Goal: Information Seeking & Learning: Learn about a topic

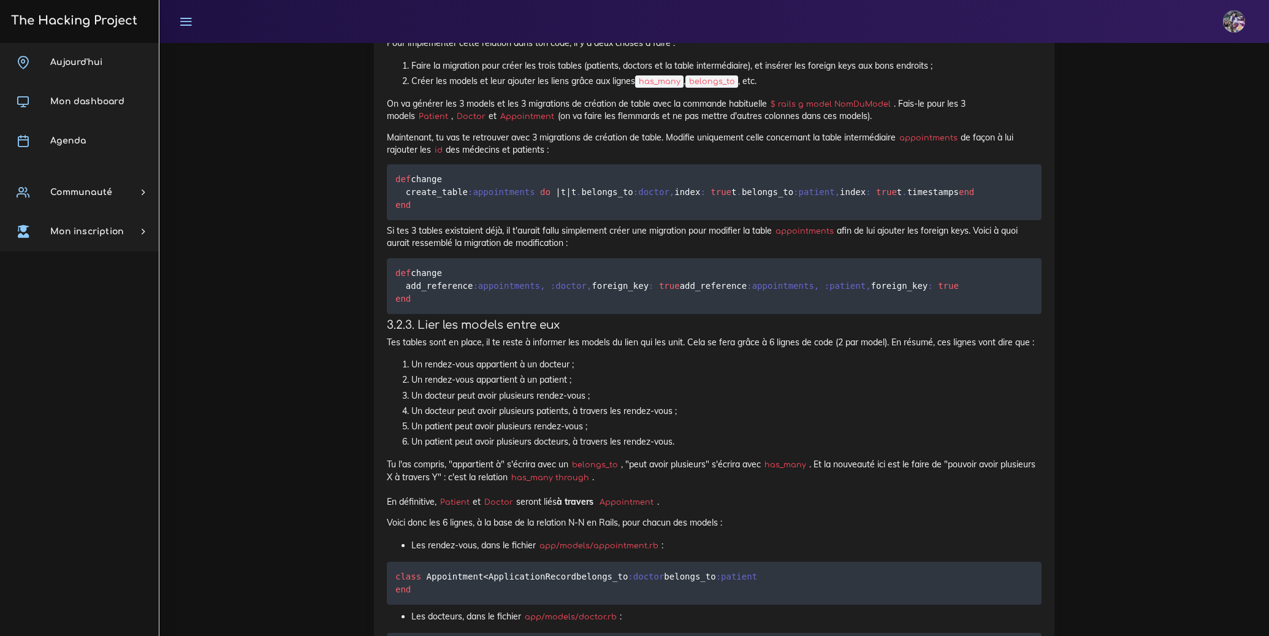
scroll to position [7351, 0]
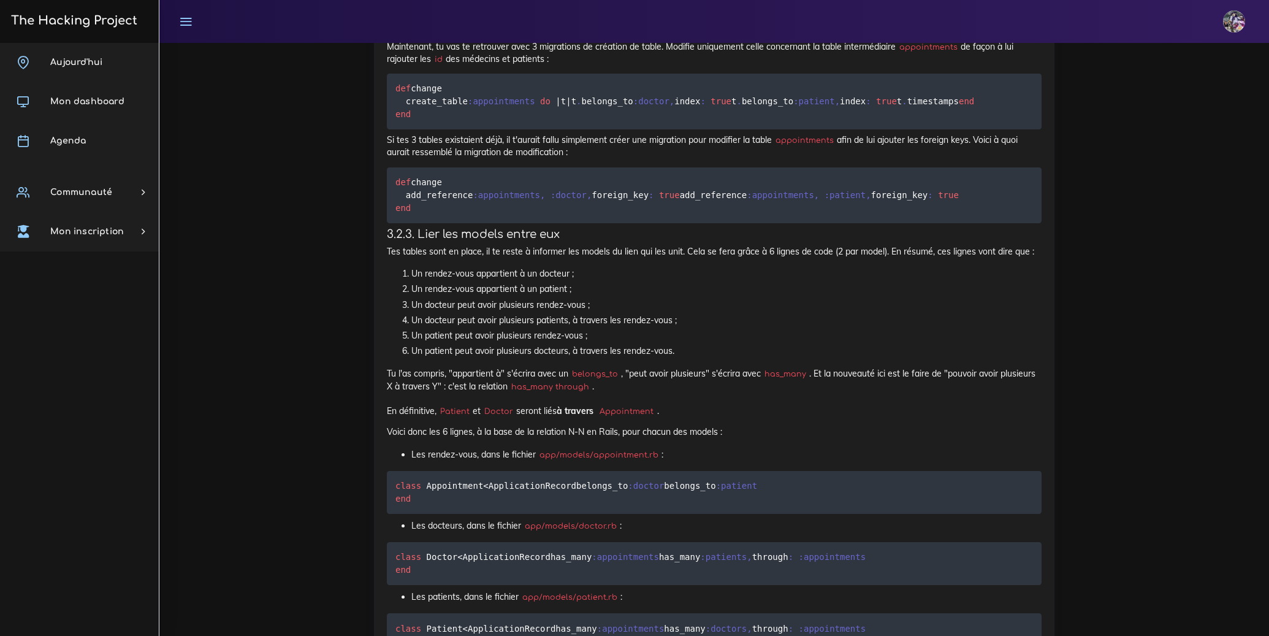
drag, startPoint x: 513, startPoint y: 395, endPoint x: 397, endPoint y: 403, distance: 116.2
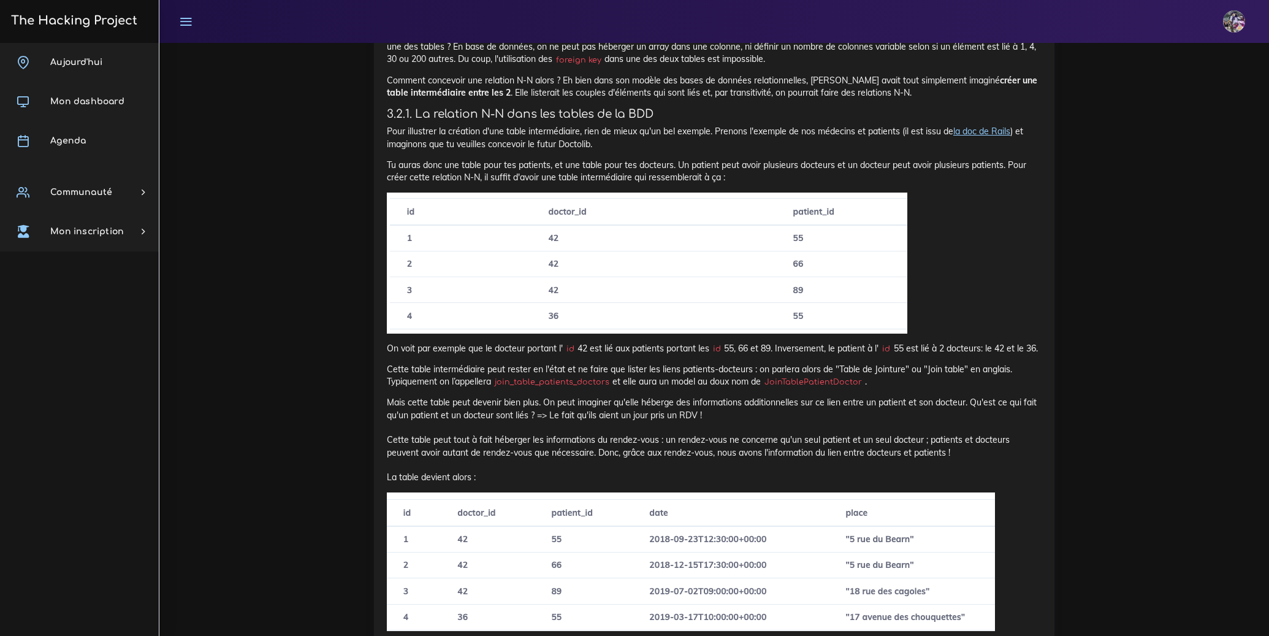
scroll to position [6544, 0]
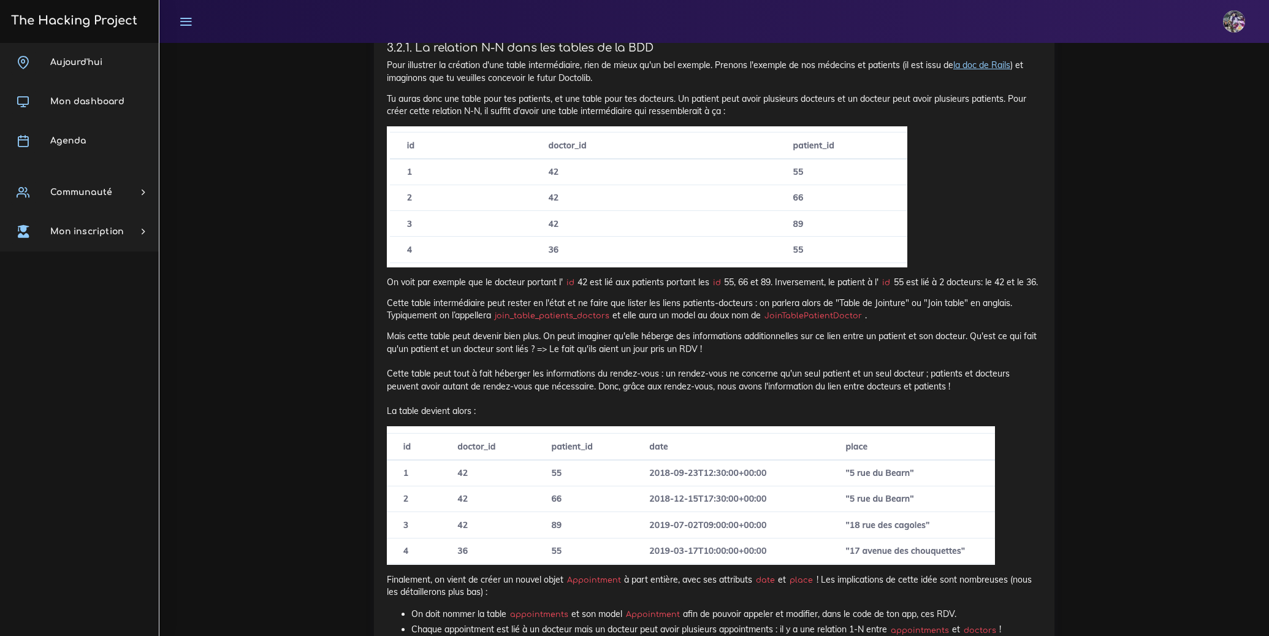
drag, startPoint x: 529, startPoint y: 503, endPoint x: 602, endPoint y: 509, distance: 73.8
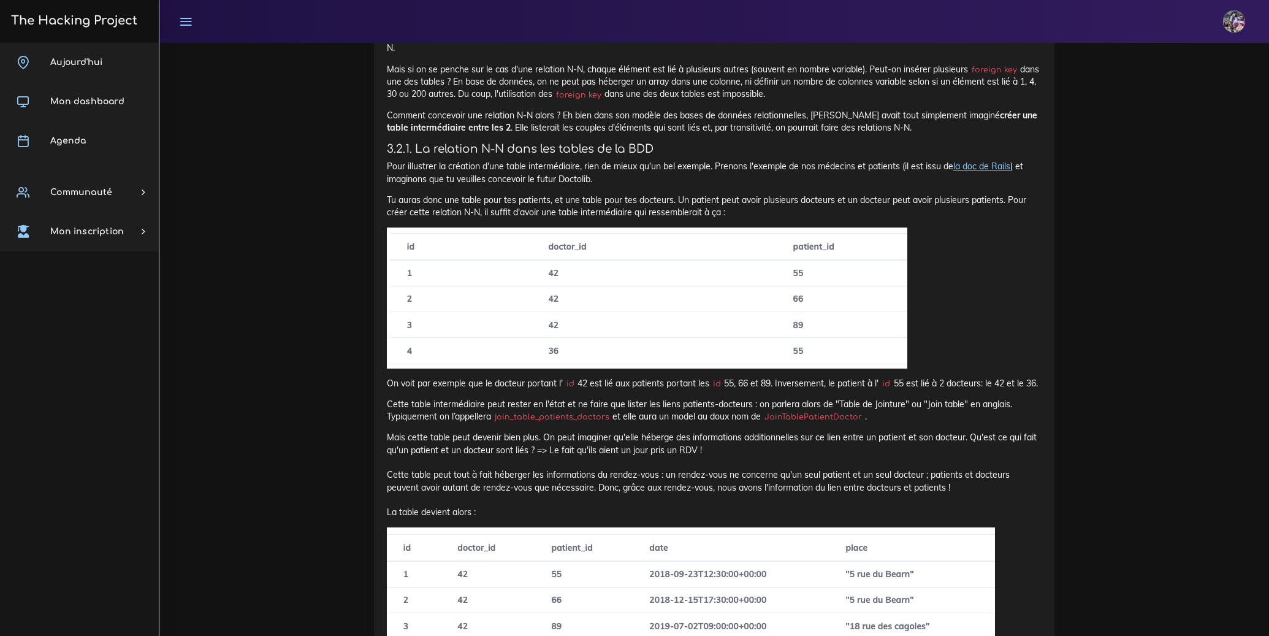
scroll to position [6427, 0]
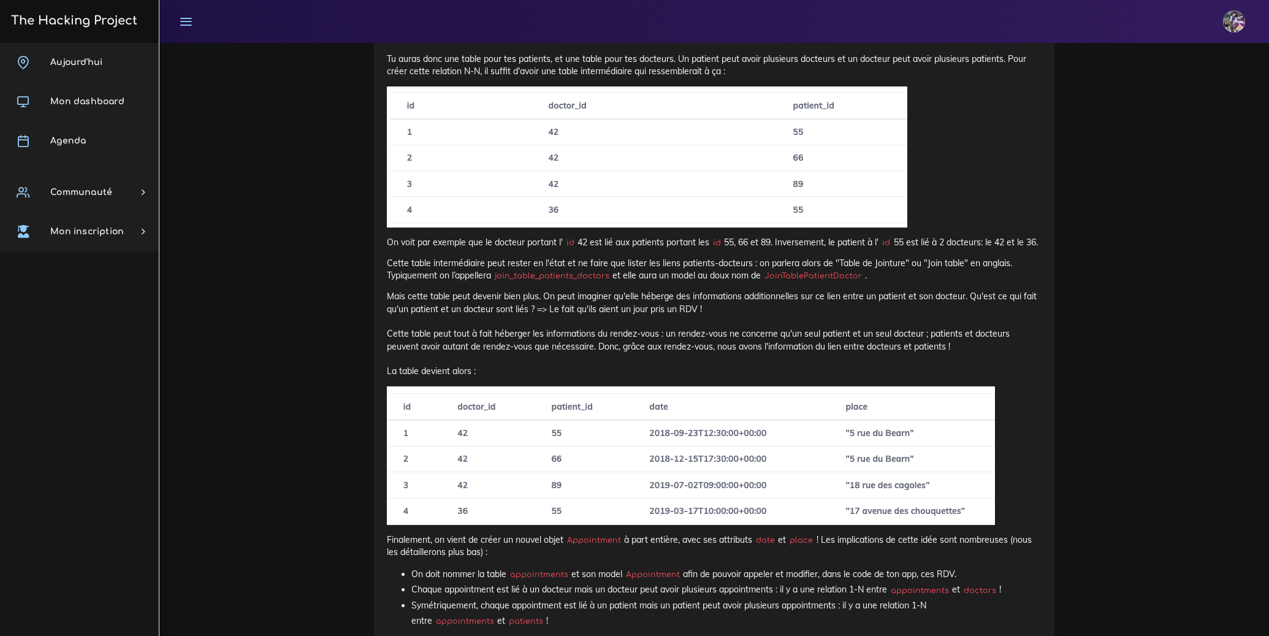
scroll to position [6629, 0]
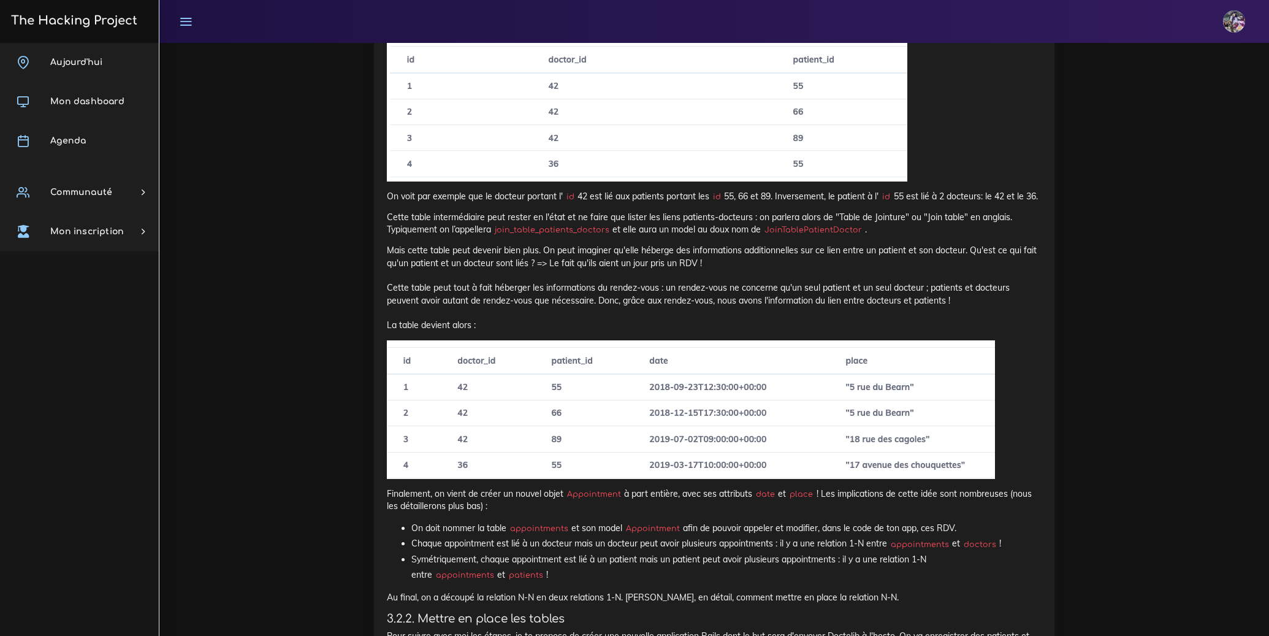
drag, startPoint x: 388, startPoint y: 205, endPoint x: 633, endPoint y: 472, distance: 362.3
copy div "Loremip do sitamet ! Consec-adi elits d'eiusm temp inc utl etdo magnaa en adm v…"
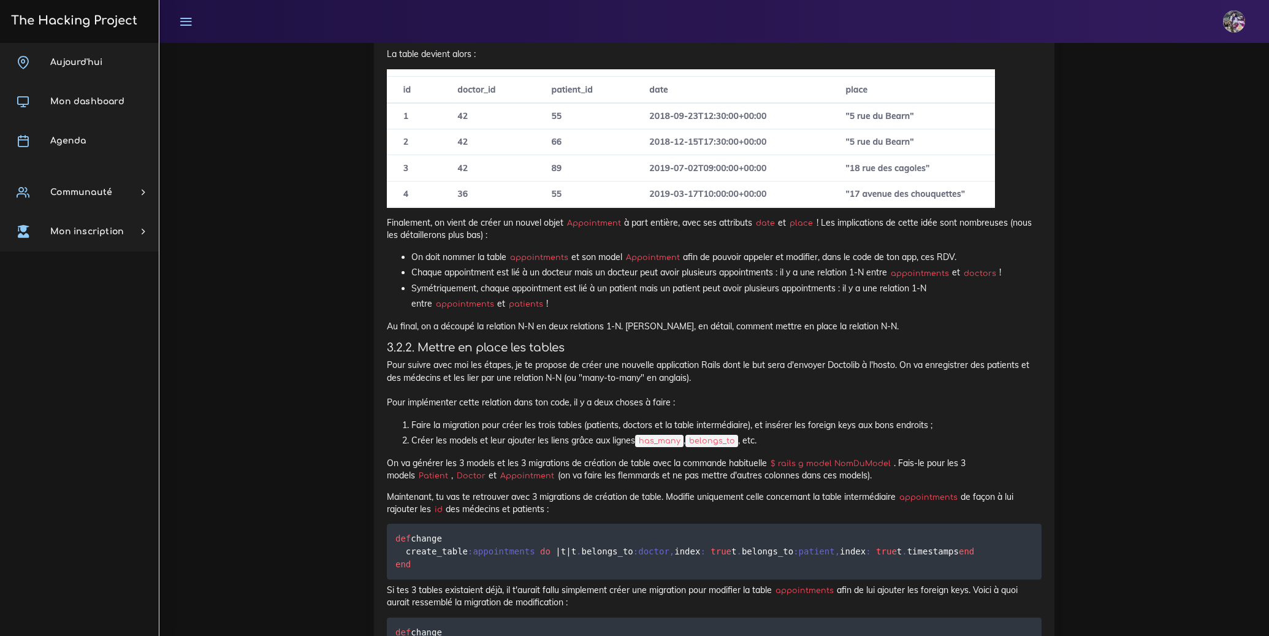
scroll to position [7021, 0]
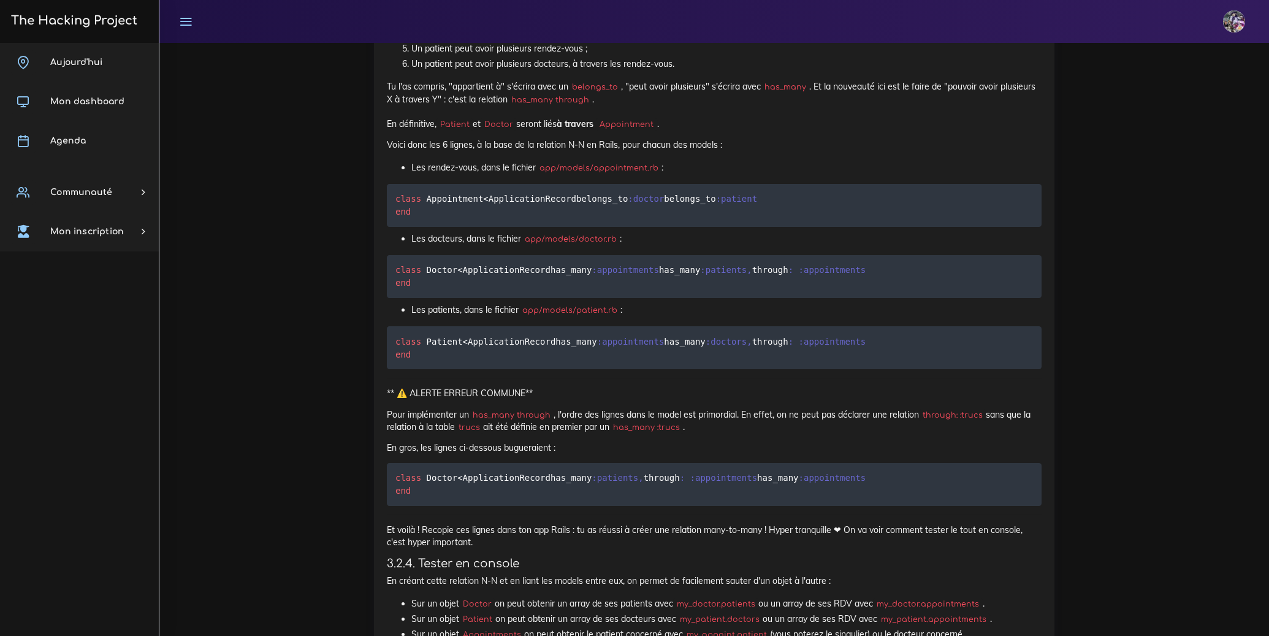
scroll to position [7644, 0]
